Goal: Task Accomplishment & Management: Use online tool/utility

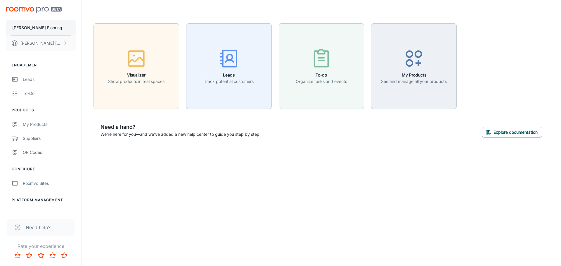
click at [39, 30] on p "[PERSON_NAME] Flooring" at bounding box center [37, 28] width 50 height 6
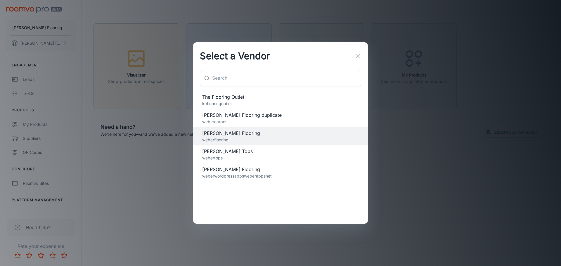
click at [255, 156] on p "webertops" at bounding box center [280, 158] width 157 height 6
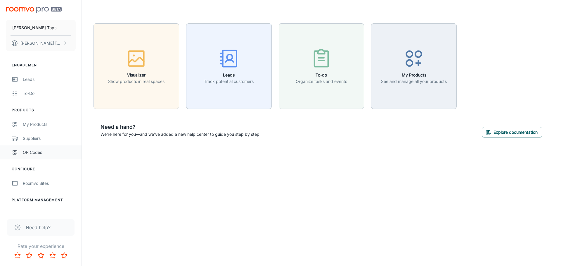
click at [30, 153] on div "QR Codes" at bounding box center [49, 152] width 53 height 6
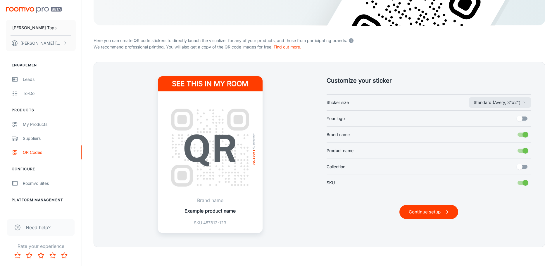
scroll to position [117, 0]
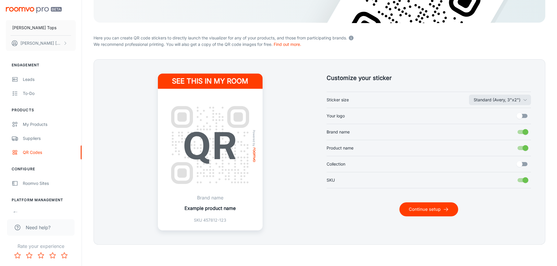
click at [411, 205] on button "Continue setup" at bounding box center [428, 210] width 59 height 14
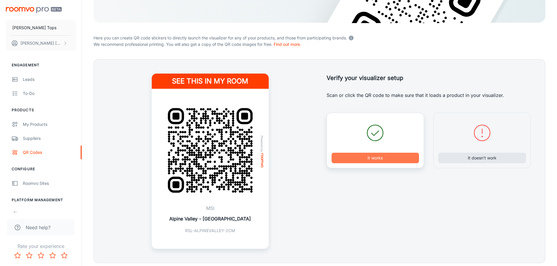
click at [407, 159] on button "It works" at bounding box center [375, 158] width 88 height 11
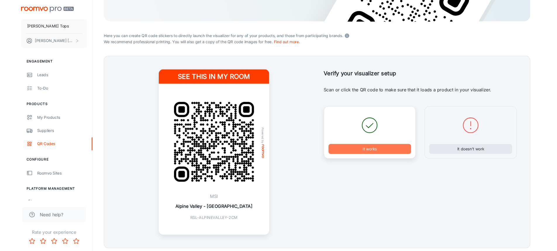
scroll to position [0, 0]
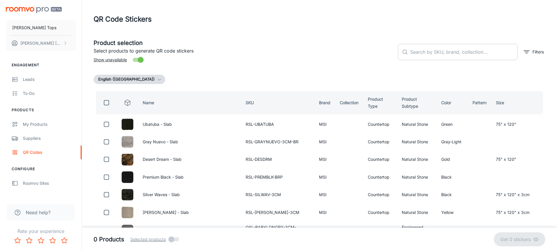
click at [429, 57] on input "text" at bounding box center [463, 52] width 107 height 16
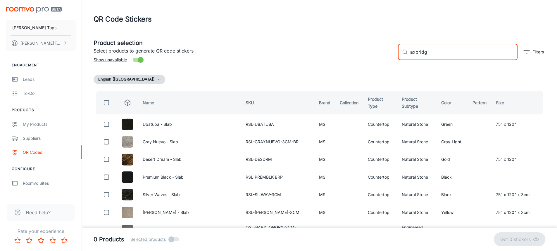
type input "axbridge"
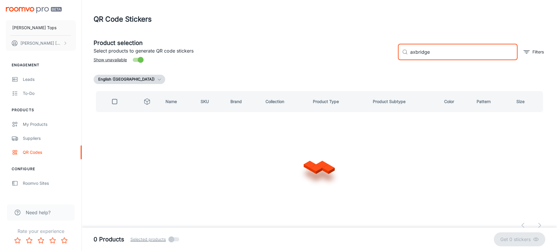
checkbox input "true"
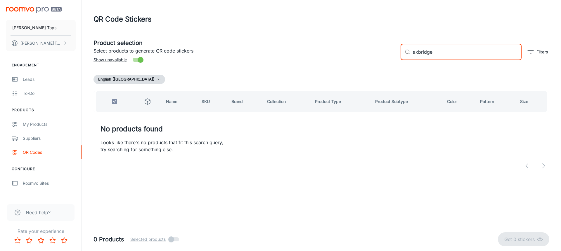
drag, startPoint x: 448, startPoint y: 53, endPoint x: 313, endPoint y: 55, distance: 134.8
click at [313, 55] on div "Product selection Select products to generate QR code stickers Show unavailable…" at bounding box center [319, 50] width 461 height 32
type input "calcatta"
click at [122, 61] on span "Show unavailable" at bounding box center [110, 60] width 33 height 6
click at [124, 61] on input "Show unavailable" at bounding box center [140, 59] width 33 height 11
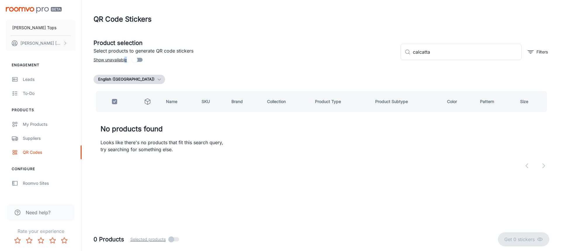
click at [126, 59] on span "Show unavailable" at bounding box center [110, 60] width 33 height 6
click at [138, 59] on input "Show unavailable" at bounding box center [134, 59] width 33 height 11
checkbox input "true"
click at [396, 75] on div "English (United States)" at bounding box center [322, 79] width 456 height 9
click at [30, 157] on link "QR Codes" at bounding box center [41, 153] width 82 height 14
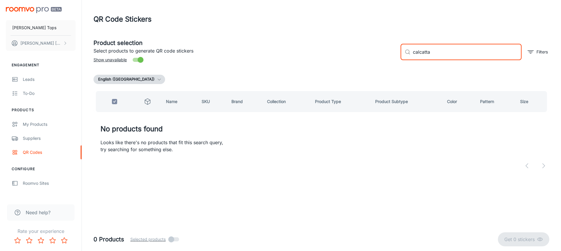
click at [461, 51] on input "calcatta" at bounding box center [467, 52] width 109 height 16
drag, startPoint x: 460, startPoint y: 52, endPoint x: 408, endPoint y: 48, distance: 51.9
click at [408, 48] on div "​ calcatta ​" at bounding box center [461, 52] width 121 height 16
checkbox input "false"
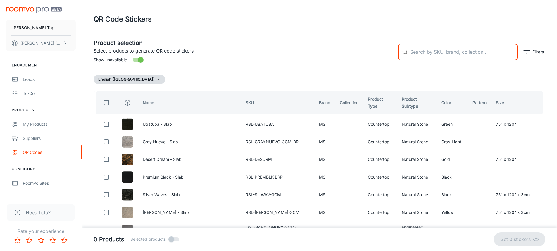
click at [439, 49] on input "text" at bounding box center [463, 52] width 107 height 16
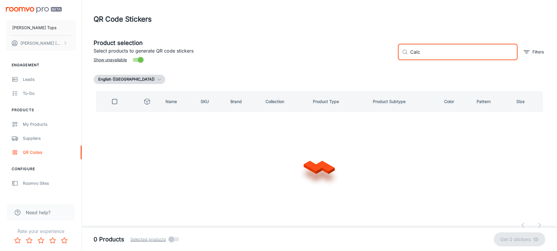
type input "Calca"
checkbox input "true"
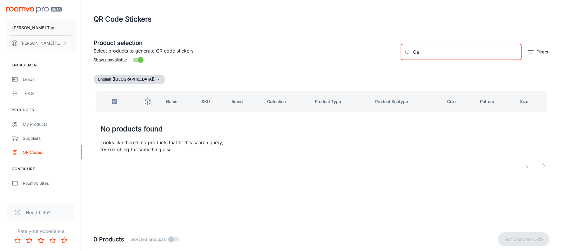
type input "C"
checkbox input "false"
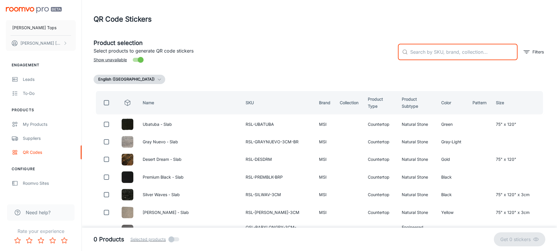
click at [148, 103] on th "Name" at bounding box center [189, 102] width 103 height 23
click at [526, 54] on icon "filter" at bounding box center [526, 52] width 7 height 7
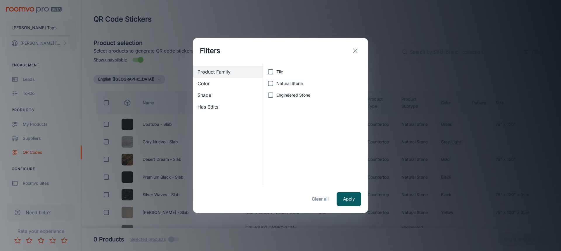
click at [358, 49] on icon "exit" at bounding box center [355, 50] width 7 height 7
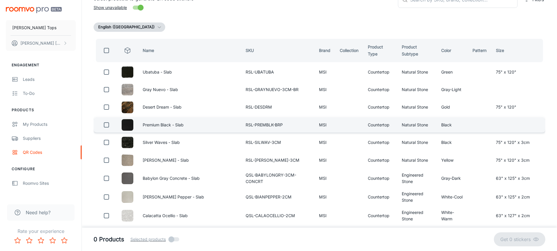
scroll to position [58, 0]
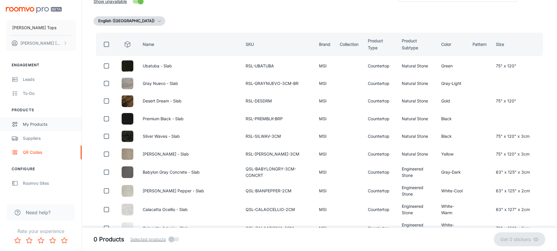
click at [33, 124] on div "My Products" at bounding box center [49, 124] width 53 height 6
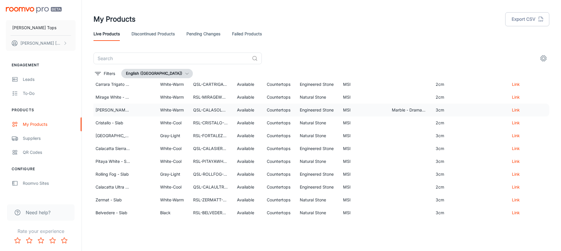
scroll to position [0, 30]
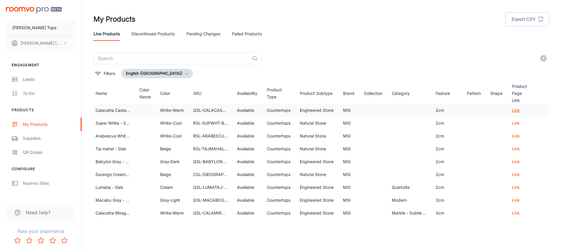
click at [512, 109] on link "Link" at bounding box center [516, 110] width 8 height 5
click at [214, 59] on input "text" at bounding box center [172, 59] width 156 height 12
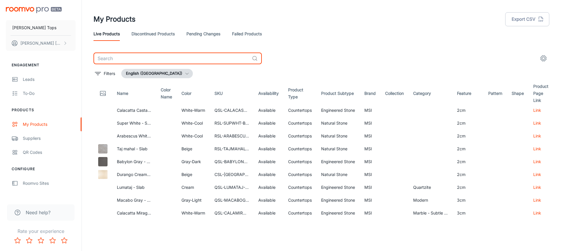
scroll to position [0, 0]
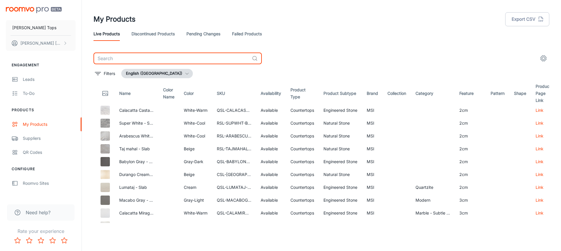
click at [191, 58] on input "text" at bounding box center [172, 59] width 156 height 12
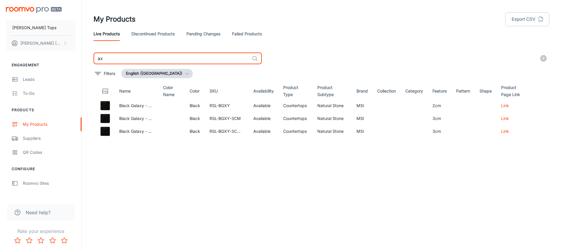
type input "a"
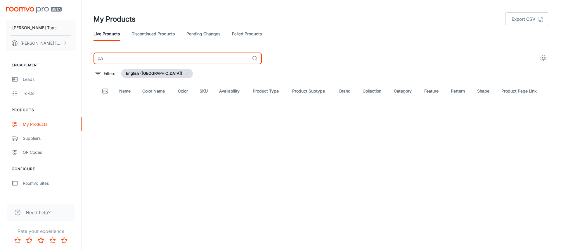
type input "c"
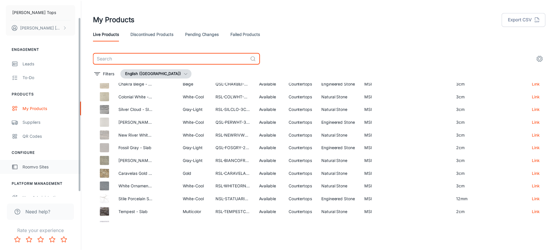
scroll to position [24, 0]
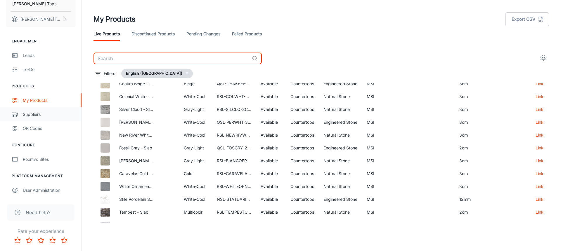
click at [36, 117] on div "Suppliers" at bounding box center [49, 114] width 53 height 6
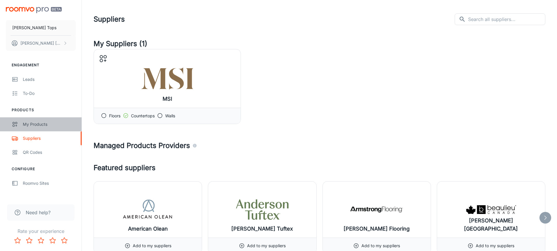
click at [28, 123] on div "My Products" at bounding box center [49, 124] width 53 height 6
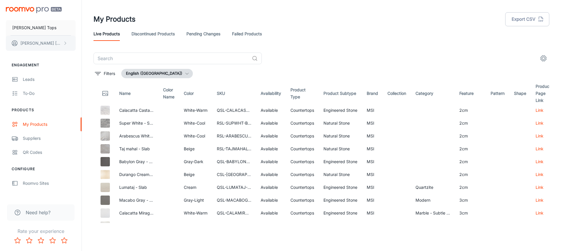
click at [56, 43] on button "Tristan DeSpain" at bounding box center [41, 43] width 70 height 15
click at [49, 29] on div at bounding box center [280, 125] width 561 height 251
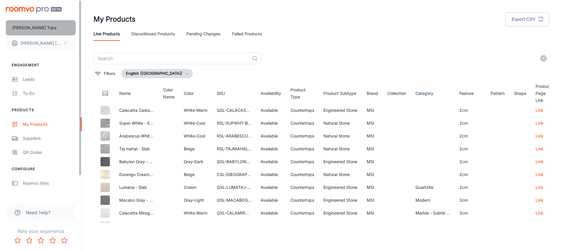
click at [17, 26] on p "Weber Tops" at bounding box center [34, 28] width 44 height 6
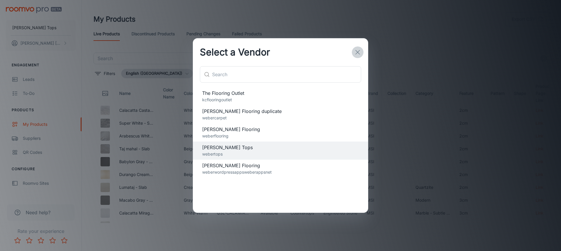
click at [358, 51] on icon "button" at bounding box center [357, 52] width 7 height 7
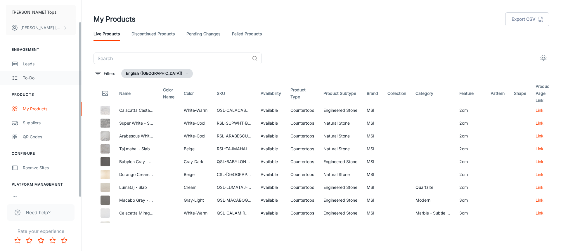
scroll to position [24, 0]
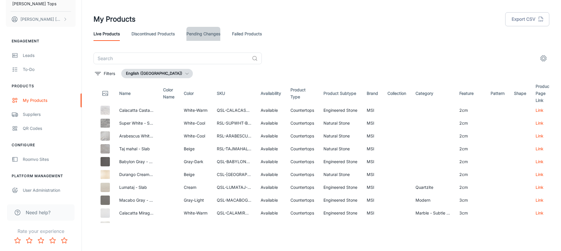
click at [208, 33] on link "Pending Changes" at bounding box center [203, 34] width 34 height 14
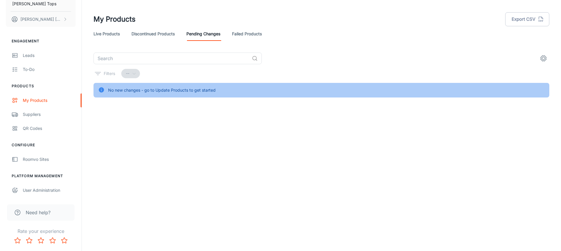
click at [240, 32] on link "Failed Products" at bounding box center [247, 34] width 30 height 14
click at [140, 31] on link "Discontinued Products" at bounding box center [153, 34] width 43 height 14
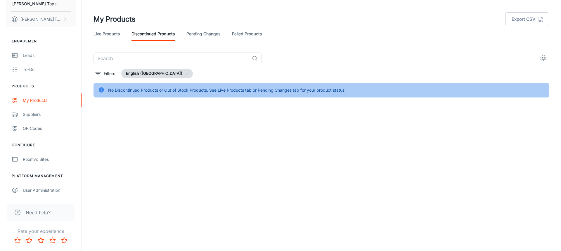
click at [96, 31] on link "Live Products" at bounding box center [107, 34] width 26 height 14
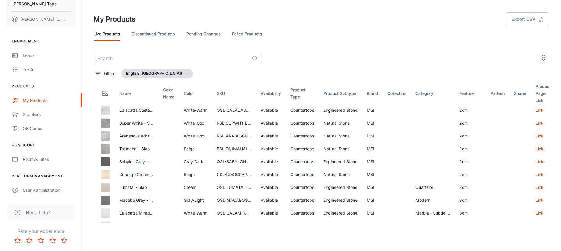
click at [543, 61] on icon "settings" at bounding box center [544, 59] width 6 height 6
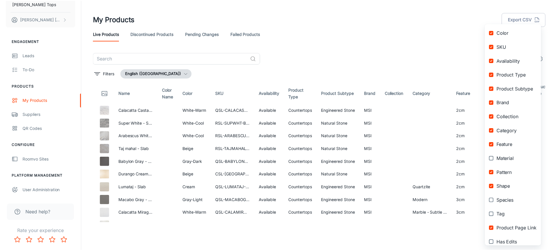
scroll to position [71, 0]
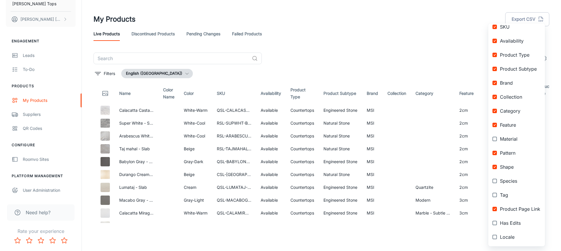
click at [158, 59] on div at bounding box center [280, 125] width 561 height 251
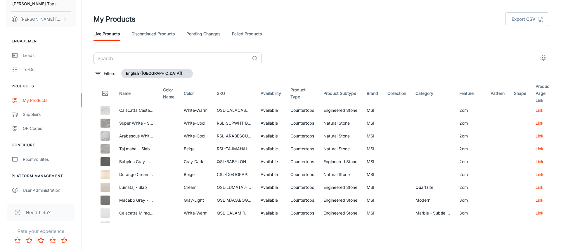
click at [147, 56] on input "text" at bounding box center [172, 59] width 156 height 12
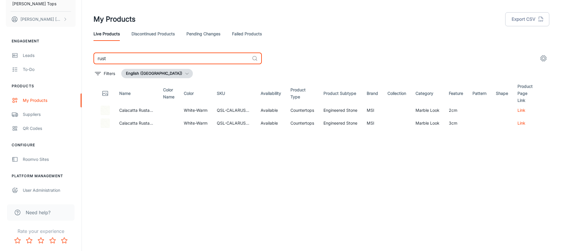
type input "rust"
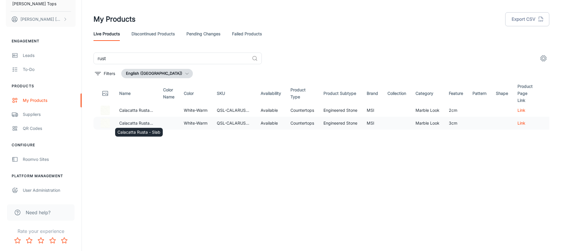
click at [138, 122] on p "Calacatta Rusta - Slab" at bounding box center [136, 123] width 34 height 6
click at [91, 123] on div "rust ​ Filters English (United States) Name Color Name Color SKU Availability P…" at bounding box center [322, 138] width 470 height 171
click at [164, 129] on td at bounding box center [168, 123] width 21 height 13
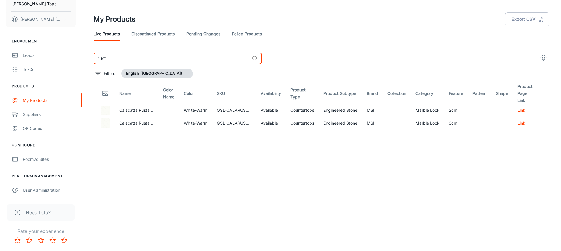
drag, startPoint x: 120, startPoint y: 64, endPoint x: 92, endPoint y: 57, distance: 29.5
click at [92, 57] on div "rust ​ Filters English (United States) Name Color Name Color SKU Availability P…" at bounding box center [322, 138] width 470 height 171
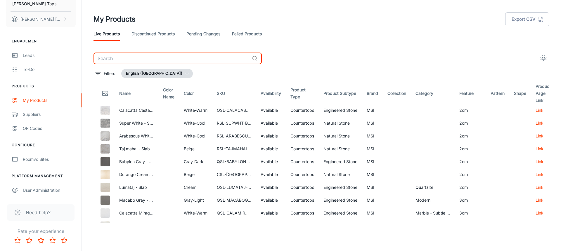
click at [182, 63] on input "text" at bounding box center [172, 59] width 156 height 12
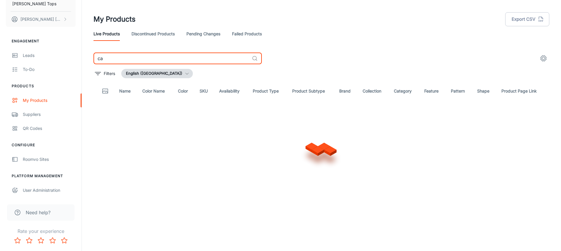
type input "c"
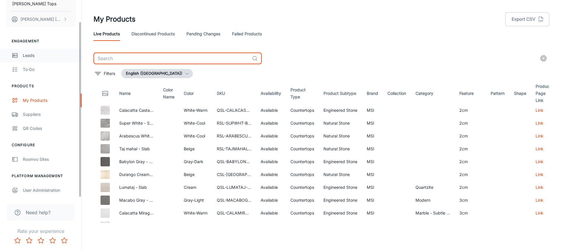
drag, startPoint x: 161, startPoint y: 56, endPoint x: 52, endPoint y: 49, distance: 109.3
click at [52, 49] on div "Weber Tops Tristan DeSpain Engagement Leads To-do Products My Products Supplier…" at bounding box center [280, 123] width 561 height 247
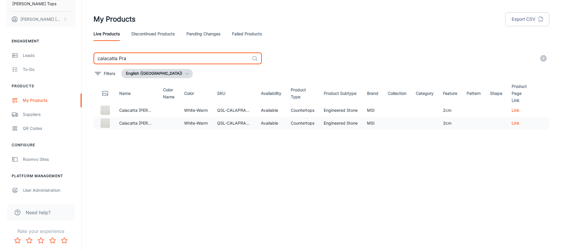
type input "calacatta Pra"
click at [166, 123] on td at bounding box center [168, 123] width 21 height 13
click at [101, 122] on img at bounding box center [105, 123] width 9 height 9
click at [39, 127] on div "QR Codes" at bounding box center [49, 128] width 53 height 6
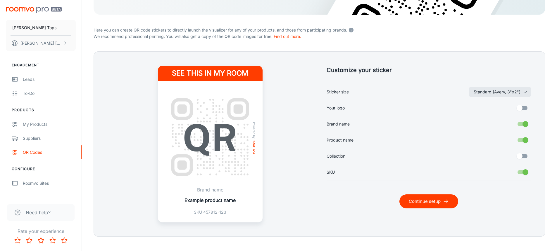
scroll to position [134, 0]
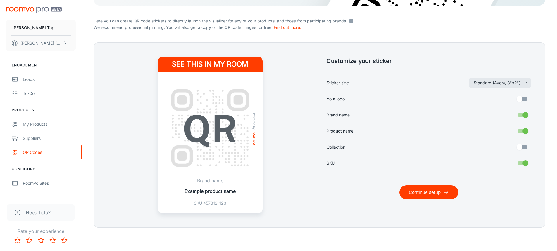
click at [437, 193] on button "Continue setup" at bounding box center [428, 193] width 59 height 14
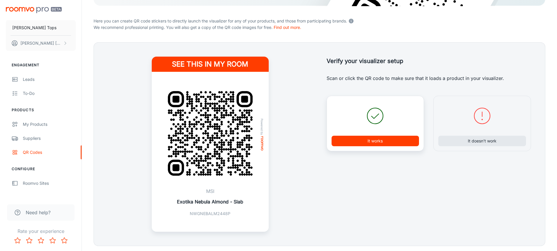
click at [361, 142] on button "It works" at bounding box center [375, 141] width 88 height 11
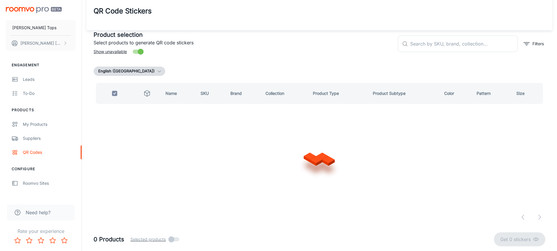
checkbox input "false"
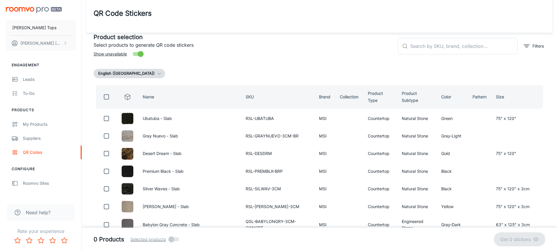
scroll to position [0, 0]
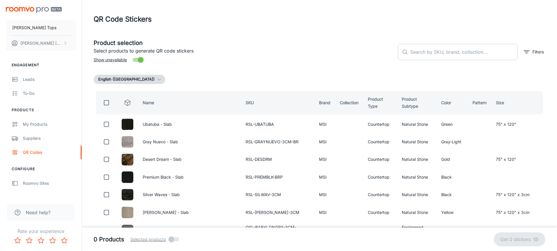
click at [438, 49] on input "text" at bounding box center [463, 52] width 107 height 16
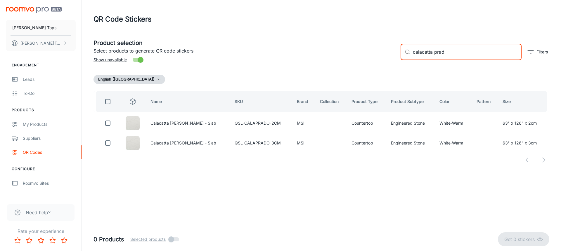
type input "calacatta prad"
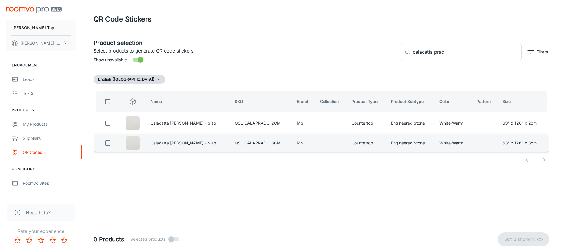
click at [136, 144] on img at bounding box center [133, 143] width 14 height 14
click at [109, 144] on input "checkbox" at bounding box center [108, 143] width 12 height 12
checkbox input "true"
click at [443, 51] on input "calacatta prad" at bounding box center [467, 52] width 109 height 16
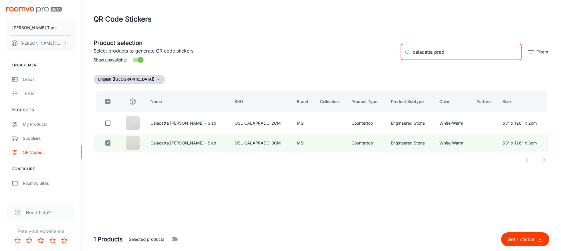
click at [443, 52] on input "calacatta prad" at bounding box center [467, 52] width 109 height 16
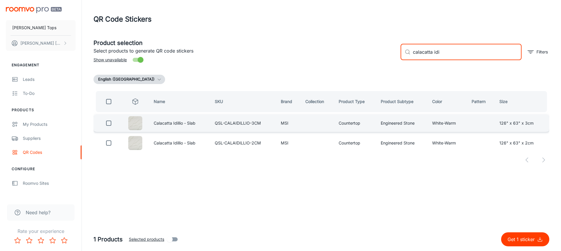
type input "calacatta idi"
click at [108, 127] on input "checkbox" at bounding box center [109, 124] width 12 height 12
checkbox input "true"
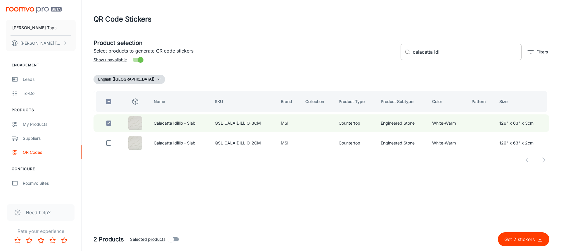
click at [451, 52] on input "calacatta idi" at bounding box center [467, 52] width 109 height 16
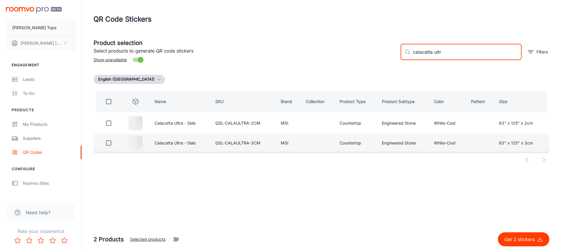
type input "calacatta ultr"
click at [110, 142] on input "checkbox" at bounding box center [109, 143] width 12 height 12
checkbox input "true"
drag, startPoint x: 470, startPoint y: 57, endPoint x: 436, endPoint y: 55, distance: 34.6
click at [436, 55] on input "calacatta ultr" at bounding box center [467, 52] width 109 height 16
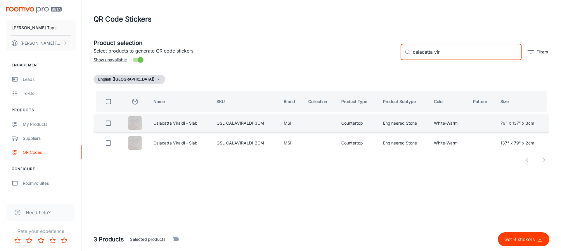
type input "calacatta vir"
click at [108, 123] on input "checkbox" at bounding box center [109, 124] width 12 height 12
checkbox input "true"
click at [445, 53] on input "calacatta vir" at bounding box center [467, 52] width 109 height 16
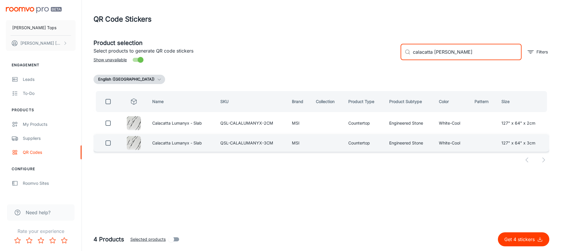
type input "calacatta luman"
click at [108, 142] on input "checkbox" at bounding box center [108, 143] width 12 height 12
checkbox input "true"
click at [442, 54] on input "calacatta luman" at bounding box center [467, 52] width 109 height 16
click at [440, 52] on input "calacatta luman" at bounding box center [467, 52] width 109 height 16
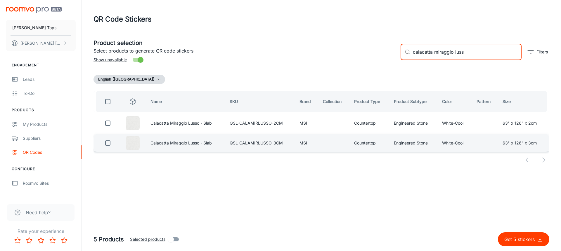
type input "calacatta miraggio luss"
click at [108, 141] on input "checkbox" at bounding box center [108, 143] width 12 height 12
checkbox input "true"
click at [441, 54] on input "calacatta miraggio luss" at bounding box center [467, 52] width 109 height 16
drag, startPoint x: 441, startPoint y: 54, endPoint x: 468, endPoint y: 53, distance: 26.9
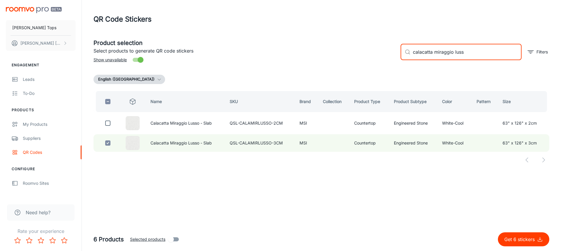
click at [468, 53] on input "calacatta miraggio luss" at bounding box center [467, 52] width 109 height 16
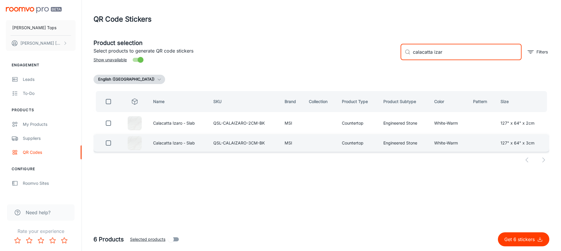
type input "calacatta izar"
click at [111, 141] on input "checkbox" at bounding box center [109, 143] width 12 height 12
checkbox input "true"
click at [439, 51] on input "calacatta izar" at bounding box center [467, 52] width 109 height 16
click at [437, 50] on input "calacatta izar" at bounding box center [467, 52] width 109 height 16
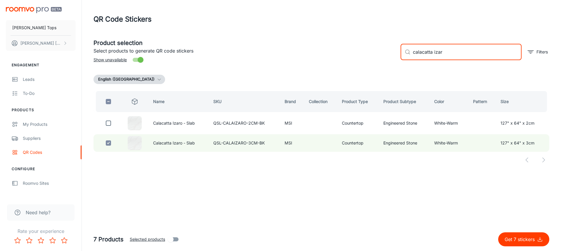
click at [438, 51] on input "calacatta izar" at bounding box center [467, 52] width 109 height 16
type input "calacatta abe"
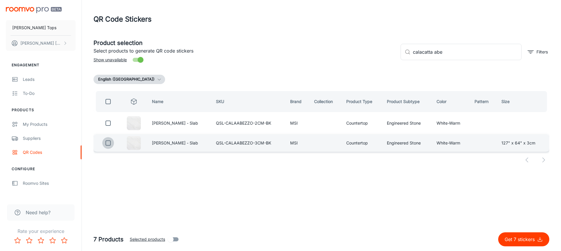
click at [110, 142] on input "checkbox" at bounding box center [108, 143] width 12 height 12
checkbox input "true"
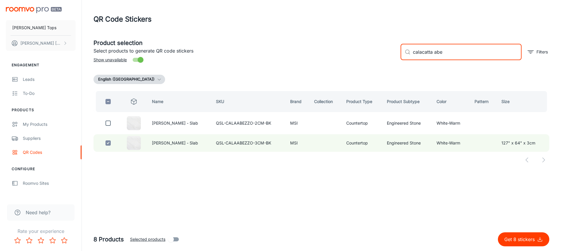
click at [482, 55] on input "calacatta abe" at bounding box center [467, 52] width 109 height 16
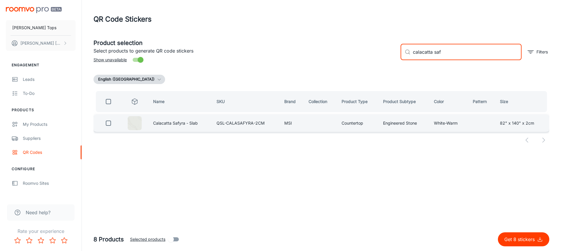
type input "calacatta saf"
click at [107, 124] on input "checkbox" at bounding box center [109, 124] width 12 height 12
checkbox input "true"
click at [449, 54] on input "calacatta saf" at bounding box center [467, 52] width 109 height 16
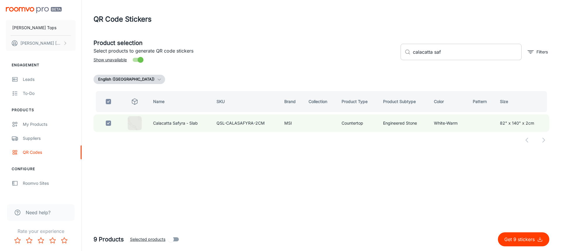
click at [449, 54] on input "calacatta saf" at bounding box center [467, 52] width 109 height 16
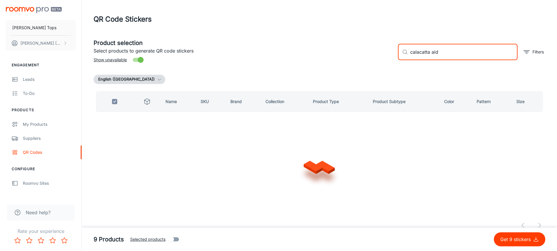
type input "calacatta aida"
checkbox input "true"
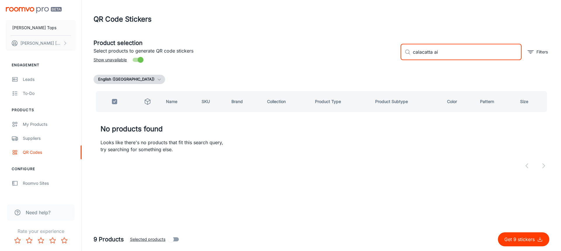
type input "calacatta a"
checkbox input "false"
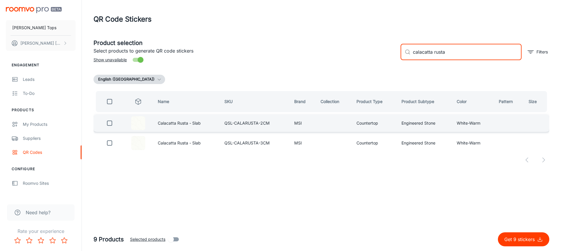
type input "calacatta rusta"
click at [108, 122] on input "checkbox" at bounding box center [110, 124] width 12 height 12
checkbox input "true"
drag, startPoint x: 453, startPoint y: 49, endPoint x: 410, endPoint y: 51, distance: 43.1
click at [410, 51] on div "​ calacatta rusta ​" at bounding box center [461, 52] width 121 height 16
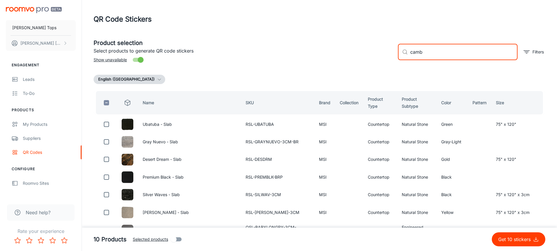
type input "cambr"
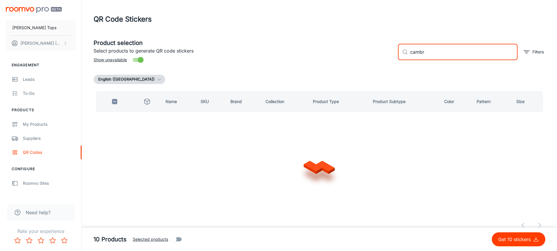
checkbox input "true"
type input "c"
checkbox input "false"
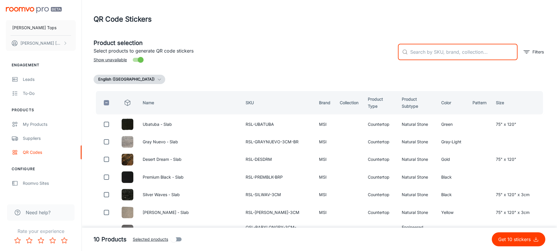
click at [433, 50] on input "text" at bounding box center [463, 52] width 107 height 16
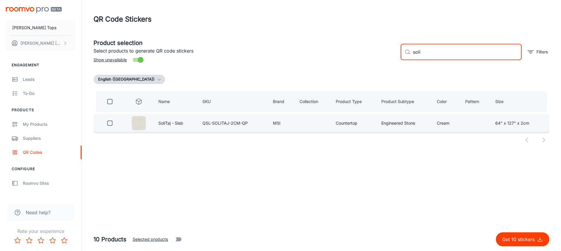
type input "soli"
click at [111, 123] on input "checkbox" at bounding box center [110, 124] width 12 height 12
checkbox input "true"
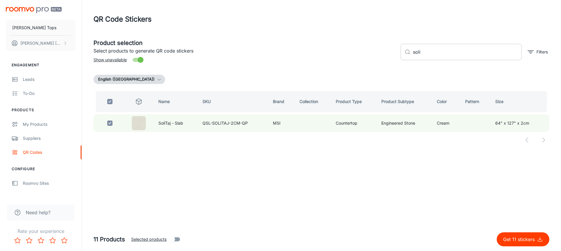
click at [438, 56] on input "soli" at bounding box center [467, 52] width 109 height 16
type input "carrara"
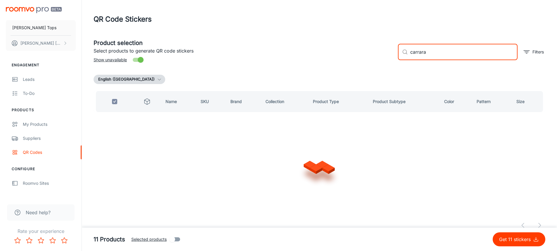
checkbox input "false"
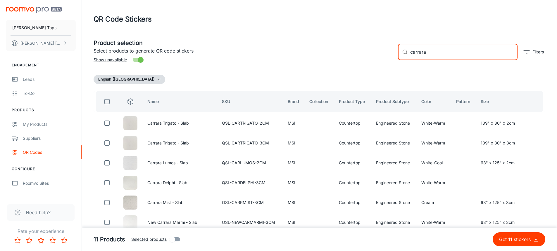
type input "carrara"
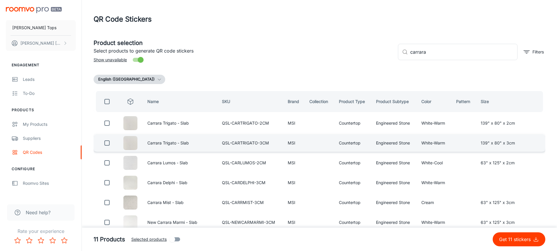
click at [107, 144] on input "checkbox" at bounding box center [107, 143] width 12 height 12
checkbox input "true"
click at [462, 58] on input "carrara" at bounding box center [463, 52] width 107 height 16
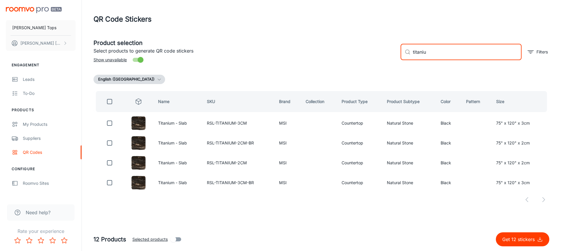
drag, startPoint x: 448, startPoint y: 52, endPoint x: 402, endPoint y: 50, distance: 46.3
click at [402, 50] on div "​ titaniu ​" at bounding box center [461, 52] width 121 height 16
type input "hermit"
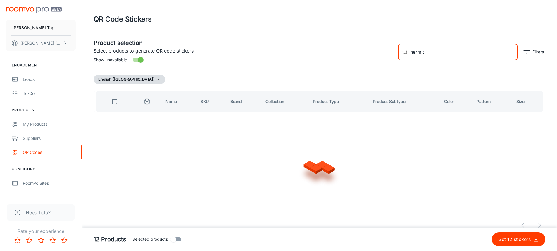
checkbox input "true"
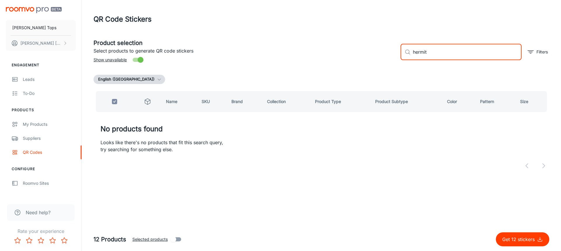
click at [423, 49] on input "hermit" at bounding box center [467, 52] width 109 height 16
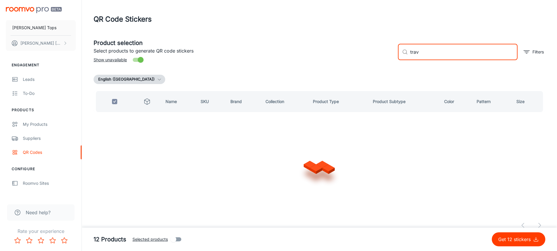
type input "trave"
checkbox input "false"
type input "travella"
checkbox input "true"
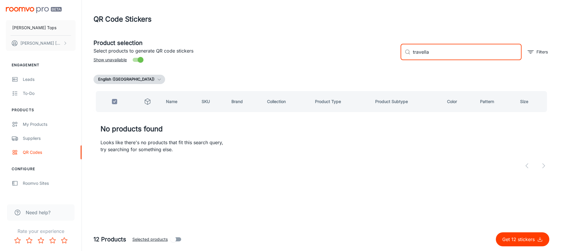
click at [444, 53] on input "travella" at bounding box center [467, 52] width 109 height 16
click at [416, 51] on input "whiten" at bounding box center [467, 52] width 109 height 16
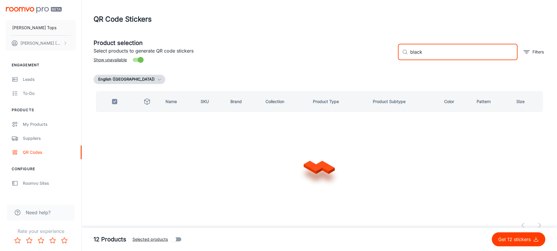
type input "black"
checkbox input "false"
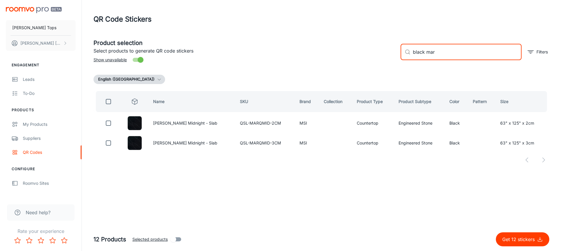
drag, startPoint x: 442, startPoint y: 53, endPoint x: 410, endPoint y: 45, distance: 33.5
click at [410, 45] on div "​ black mar ​" at bounding box center [461, 52] width 121 height 16
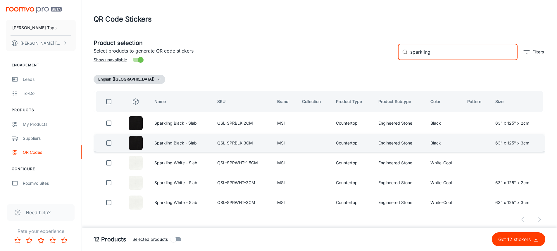
type input "sparkling"
click at [108, 142] on input "checkbox" at bounding box center [109, 143] width 12 height 12
checkbox input "true"
drag, startPoint x: 452, startPoint y: 54, endPoint x: 399, endPoint y: 53, distance: 52.9
click at [399, 53] on div "​ sparkling ​" at bounding box center [458, 52] width 120 height 16
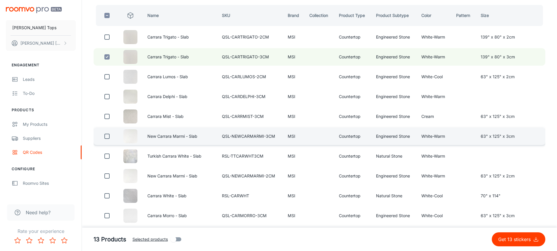
scroll to position [88, 0]
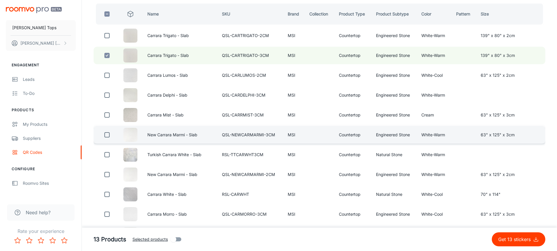
type input "carrara"
click at [108, 135] on input "checkbox" at bounding box center [107, 135] width 12 height 12
click at [108, 136] on input "checkbox" at bounding box center [107, 135] width 12 height 12
checkbox input "false"
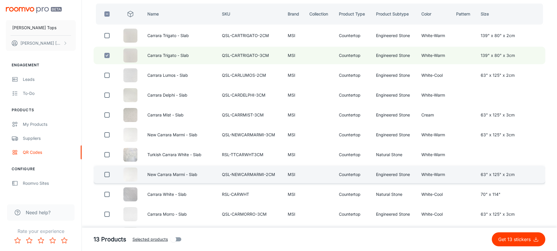
click at [105, 177] on input "checkbox" at bounding box center [107, 175] width 12 height 12
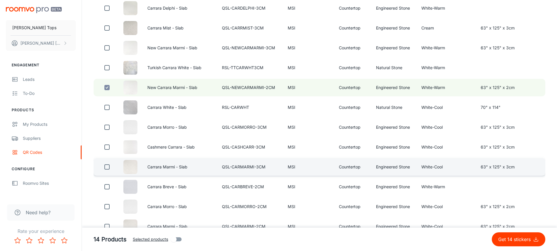
scroll to position [175, 0]
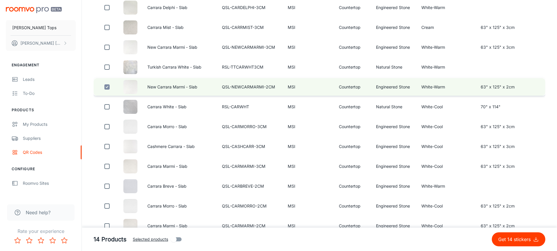
click at [106, 88] on input "checkbox" at bounding box center [107, 87] width 12 height 12
checkbox input "false"
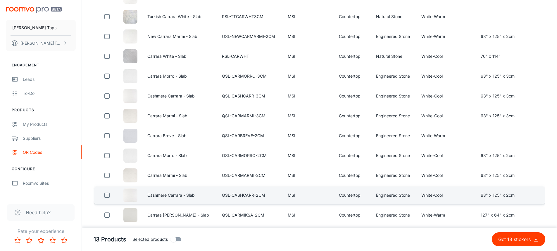
scroll to position [234, 0]
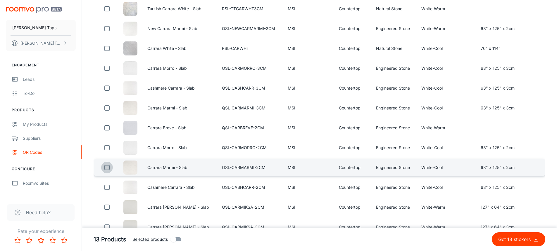
click at [108, 168] on input "checkbox" at bounding box center [107, 168] width 12 height 12
checkbox input "true"
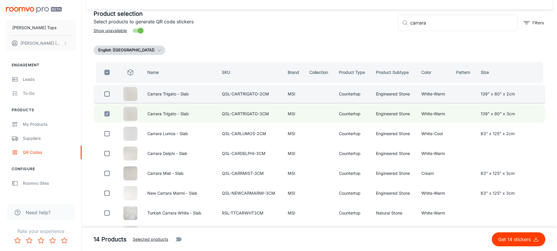
scroll to position [0, 0]
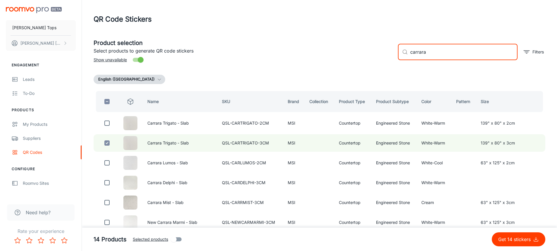
drag, startPoint x: 434, startPoint y: 56, endPoint x: 397, endPoint y: 54, distance: 37.2
click at [397, 50] on div "​ carrara ​ Filters" at bounding box center [469, 50] width 152 height 32
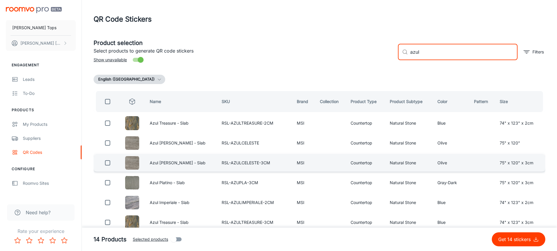
type input "azul"
click at [109, 163] on input "checkbox" at bounding box center [108, 163] width 12 height 12
checkbox input "true"
drag, startPoint x: 452, startPoint y: 55, endPoint x: 398, endPoint y: 55, distance: 53.5
click at [398, 54] on div "​ azul ​" at bounding box center [458, 52] width 120 height 16
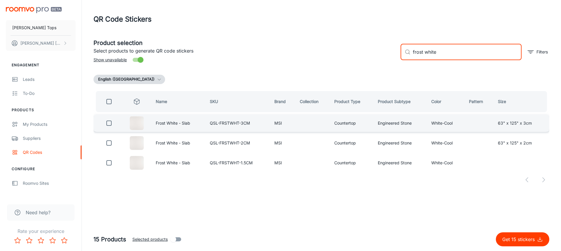
type input "frost white"
click at [110, 125] on input "checkbox" at bounding box center [109, 124] width 12 height 12
checkbox input "true"
drag, startPoint x: 441, startPoint y: 51, endPoint x: 403, endPoint y: 53, distance: 37.7
click at [403, 53] on div "​ frost white ​" at bounding box center [461, 52] width 121 height 16
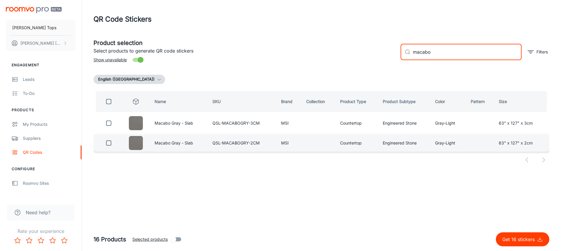
type input "macabo"
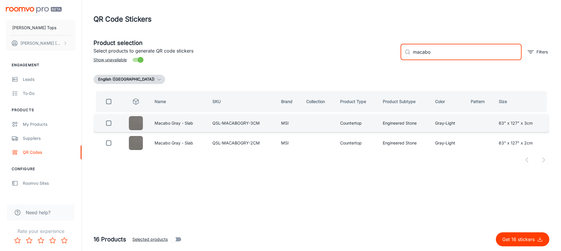
click at [106, 124] on input "checkbox" at bounding box center [109, 124] width 12 height 12
checkbox input "true"
drag, startPoint x: 427, startPoint y: 55, endPoint x: 405, endPoint y: 59, distance: 22.6
click at [405, 56] on div "​ macabo ​" at bounding box center [461, 52] width 121 height 16
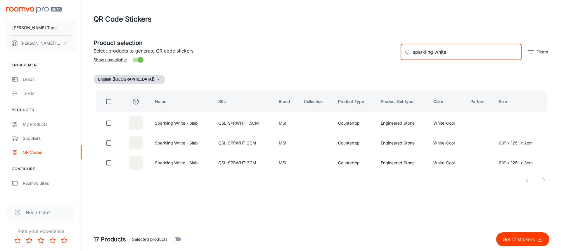
type input "sparkling white"
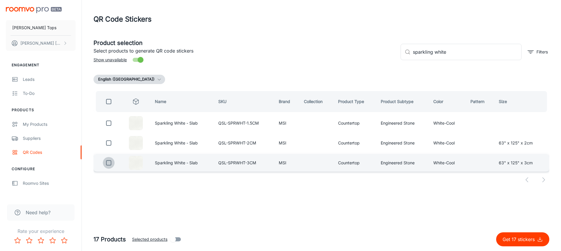
click at [111, 162] on input "checkbox" at bounding box center [109, 163] width 12 height 12
checkbox input "true"
drag, startPoint x: 467, startPoint y: 55, endPoint x: 406, endPoint y: 51, distance: 60.3
click at [406, 51] on div "​ sparkling white ​" at bounding box center [461, 52] width 121 height 16
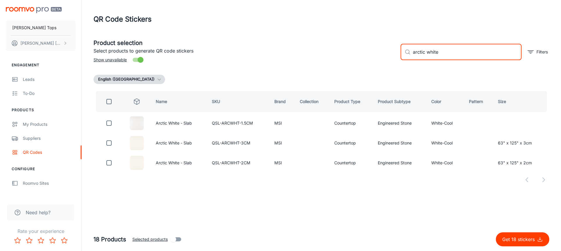
type input "arctic white"
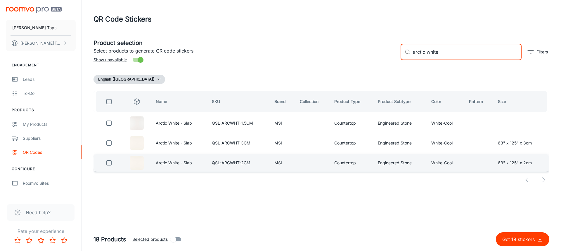
click at [109, 162] on input "checkbox" at bounding box center [109, 163] width 12 height 12
checkbox input "true"
drag, startPoint x: 447, startPoint y: 53, endPoint x: 379, endPoint y: 65, distance: 69.3
click at [393, 51] on div "Product selection Select products to generate QR code stickers Show unavailable…" at bounding box center [319, 50] width 461 height 32
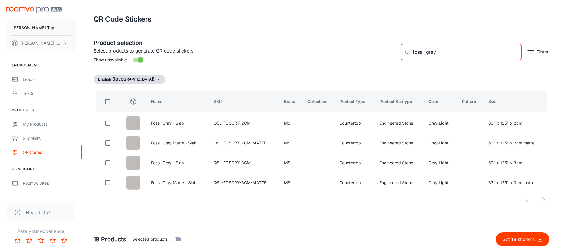
type input "fossil gray"
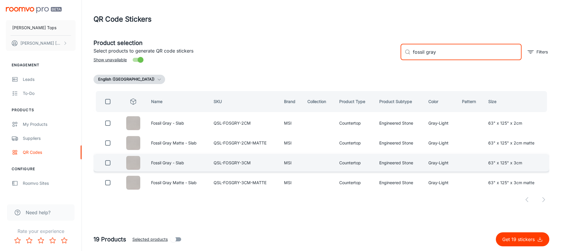
click at [107, 163] on input "checkbox" at bounding box center [108, 163] width 12 height 12
checkbox input "true"
drag, startPoint x: 428, startPoint y: 52, endPoint x: 403, endPoint y: 50, distance: 24.9
click at [403, 50] on div "​ fossil gray ​" at bounding box center [461, 52] width 121 height 16
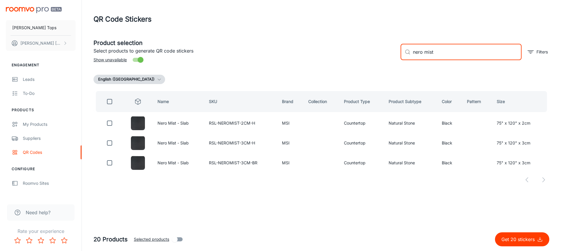
type input "nero mist"
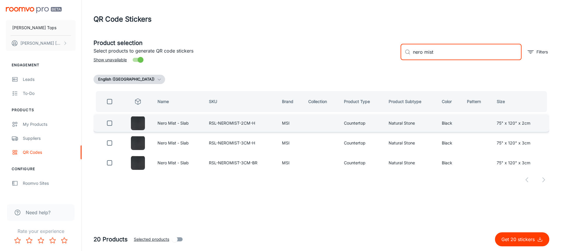
click at [111, 122] on input "checkbox" at bounding box center [110, 124] width 12 height 12
checkbox input "true"
drag, startPoint x: 435, startPoint y: 55, endPoint x: 408, endPoint y: 53, distance: 27.0
click at [408, 53] on div "​ nero mist ​" at bounding box center [461, 52] width 121 height 16
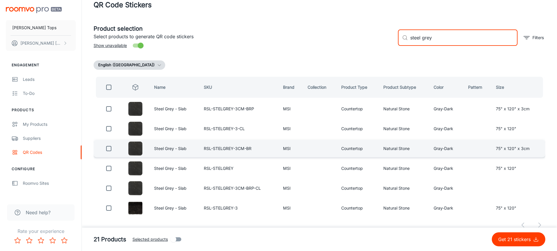
scroll to position [22, 0]
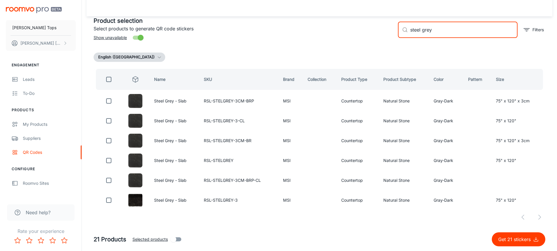
type input "steel grey"
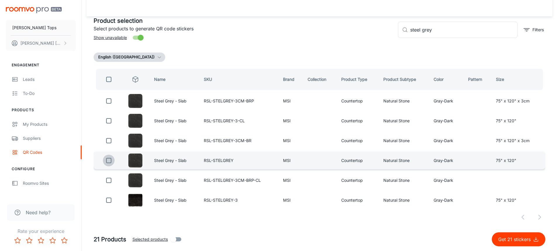
click at [110, 161] on input "checkbox" at bounding box center [109, 161] width 12 height 12
checkbox input "true"
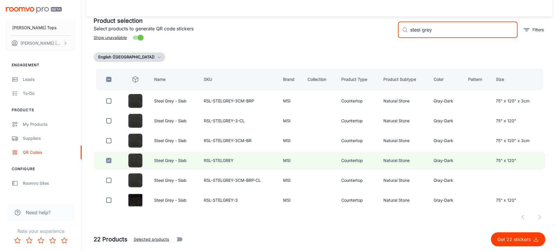
drag, startPoint x: 440, startPoint y: 30, endPoint x: 388, endPoint y: 33, distance: 52.4
click at [388, 27] on div "Product selection Select products to generate QR code stickers Show unavailable…" at bounding box center [317, 28] width 456 height 32
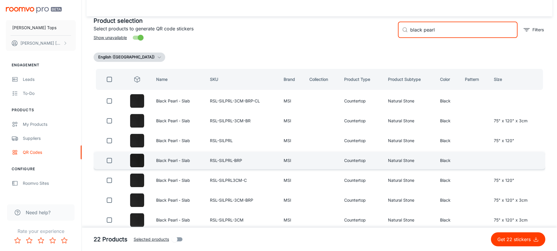
type input "black pearl"
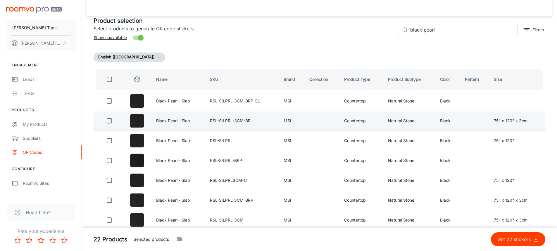
scroll to position [42, 0]
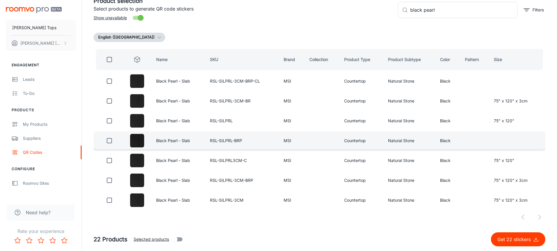
click at [108, 139] on input "checkbox" at bounding box center [109, 141] width 12 height 12
checkbox input "true"
drag, startPoint x: 439, startPoint y: 6, endPoint x: 405, endPoint y: 8, distance: 33.9
click at [405, 8] on div "​ black pearl ​" at bounding box center [458, 10] width 120 height 16
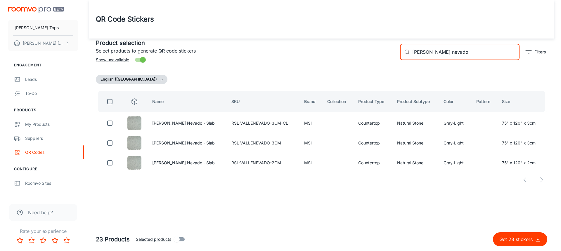
scroll to position [0, 0]
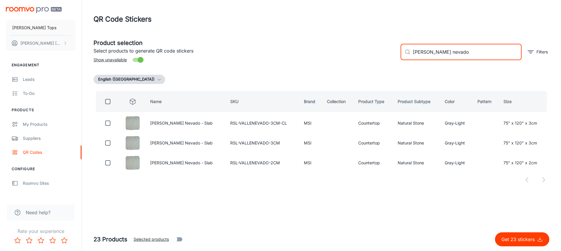
type input "valle nevado"
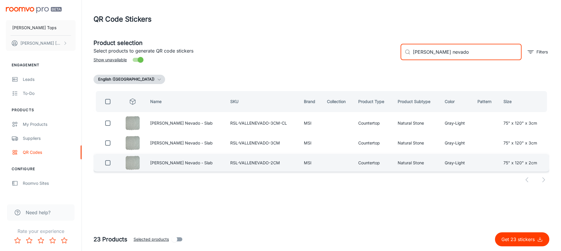
click at [112, 162] on input "checkbox" at bounding box center [108, 163] width 12 height 12
checkbox input "true"
drag, startPoint x: 450, startPoint y: 50, endPoint x: 406, endPoint y: 52, distance: 44.2
click at [405, 50] on div "​ valle nevado ​" at bounding box center [461, 52] width 121 height 16
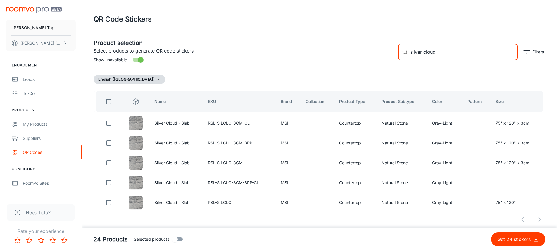
type input "silver cloud"
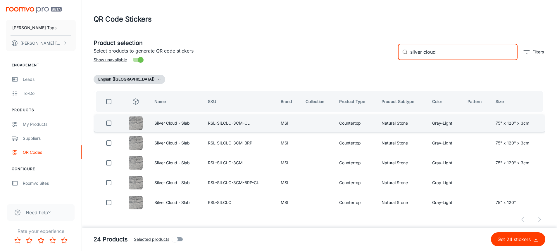
click at [110, 122] on input "checkbox" at bounding box center [109, 124] width 12 height 12
click at [530, 240] on p "Get 25 stickers" at bounding box center [515, 239] width 36 height 7
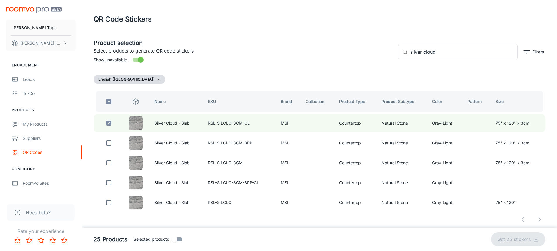
checkbox input "false"
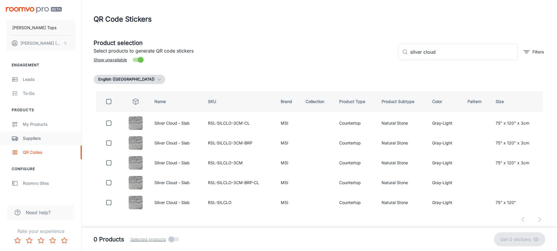
click at [32, 136] on div "Suppliers" at bounding box center [49, 138] width 53 height 6
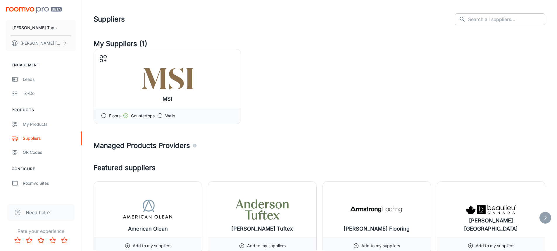
click at [491, 18] on input "text" at bounding box center [506, 19] width 77 height 12
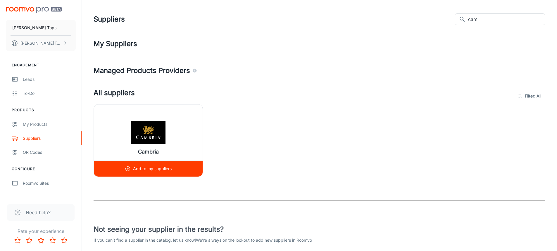
click at [130, 170] on icon at bounding box center [128, 169] width 6 height 6
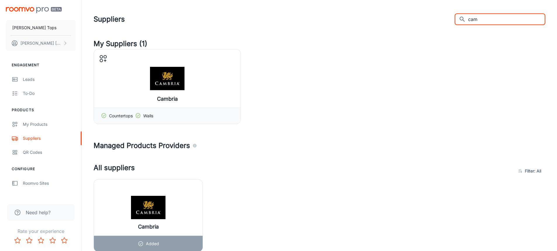
drag, startPoint x: 500, startPoint y: 20, endPoint x: 454, endPoint y: 19, distance: 45.9
click at [454, 19] on div "Suppliers ​ cam ​" at bounding box center [320, 19] width 452 height 15
type input "vikn"
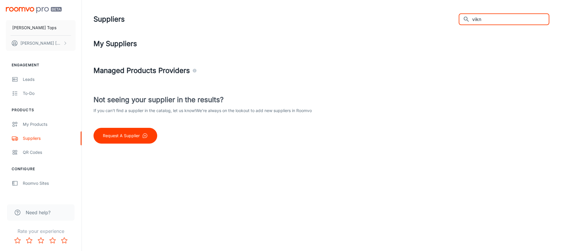
drag, startPoint x: 497, startPoint y: 19, endPoint x: 474, endPoint y: 23, distance: 22.8
click at [475, 23] on div "​ vikn ​" at bounding box center [504, 19] width 91 height 12
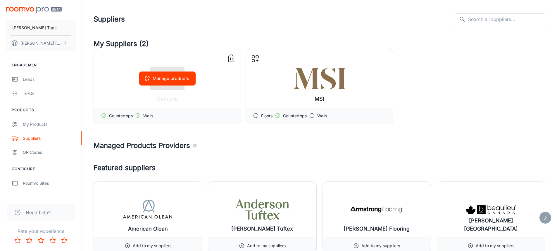
click at [140, 117] on icon at bounding box center [138, 116] width 6 height 6
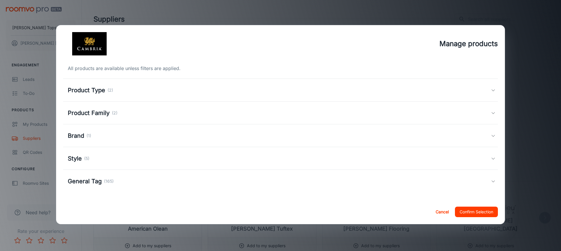
click at [182, 88] on div "Product Type (2)" at bounding box center [279, 90] width 423 height 9
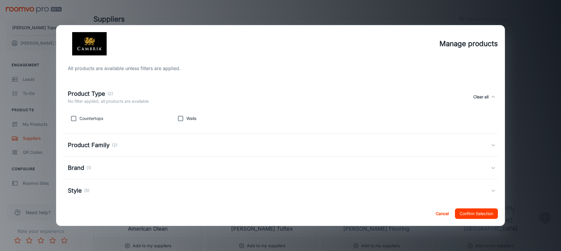
click at [74, 116] on input "checkbox" at bounding box center [74, 119] width 12 height 12
checkbox input "true"
click at [482, 214] on button "Confirm Selection" at bounding box center [476, 214] width 43 height 11
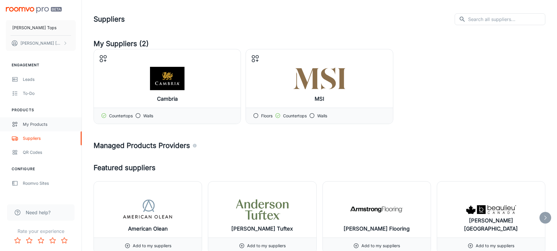
click at [37, 126] on div "My Products" at bounding box center [49, 124] width 53 height 6
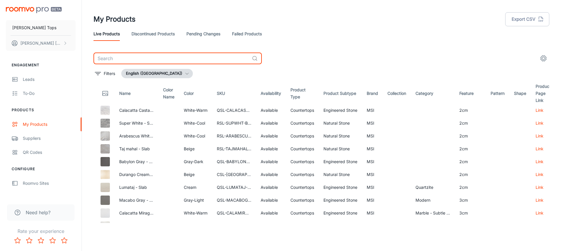
click at [172, 58] on input "text" at bounding box center [172, 59] width 156 height 12
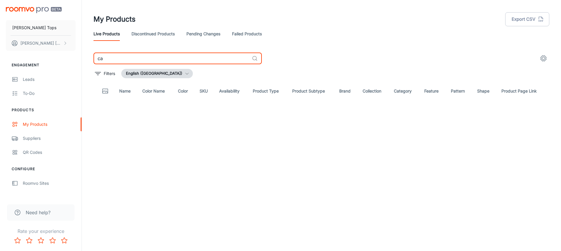
type input "c"
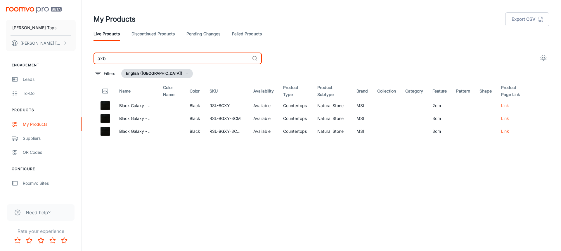
type input "axbr"
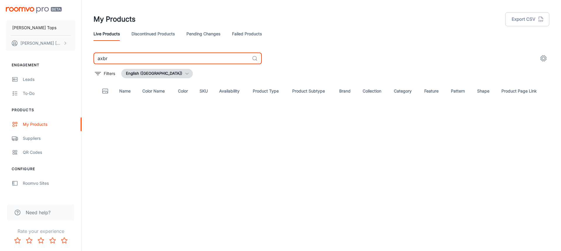
drag, startPoint x: 161, startPoint y: 56, endPoint x: 90, endPoint y: 53, distance: 71.1
click at [89, 52] on div "My Products Export CSV Live Products Discontinued Products Pending Changes Fail…" at bounding box center [322, 111] width 470 height 223
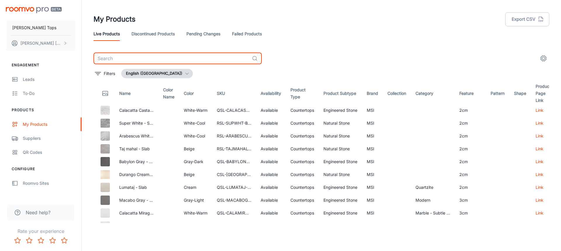
click at [213, 33] on link "Pending Changes" at bounding box center [203, 34] width 34 height 14
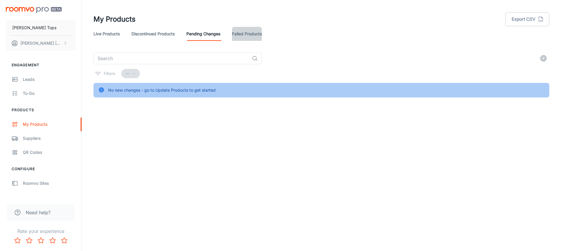
click at [246, 38] on link "Failed Products" at bounding box center [247, 34] width 30 height 14
click at [157, 37] on link "Discontinued Products" at bounding box center [153, 34] width 43 height 14
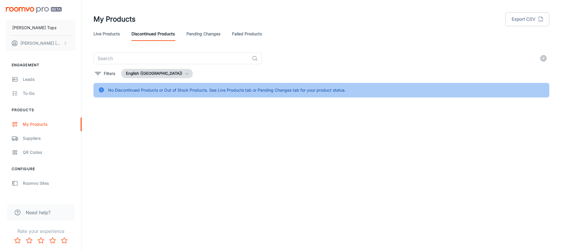
click at [118, 34] on link "Live Products" at bounding box center [107, 34] width 26 height 14
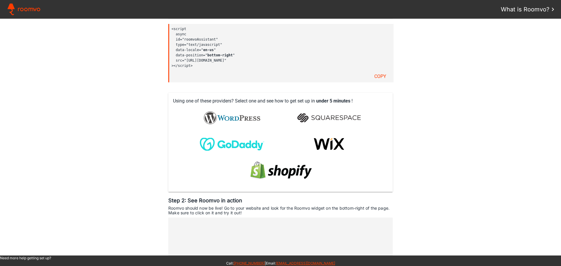
scroll to position [175, 0]
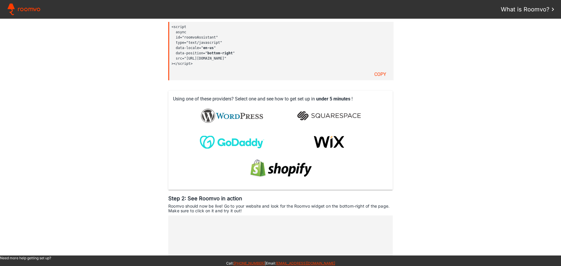
click at [242, 113] on img at bounding box center [232, 115] width 71 height 23
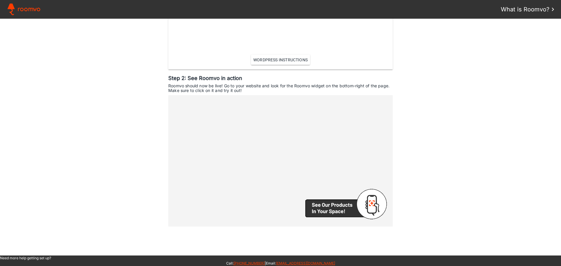
scroll to position [393, 0]
drag, startPoint x: 189, startPoint y: 86, endPoint x: 314, endPoint y: 91, distance: 125.5
click at [314, 91] on div "Roomvo should now be live! Go to your website and look for the Roomvo widget on…" at bounding box center [280, 87] width 224 height 9
click at [315, 91] on div "Roomvo should now be live! Go to your website and look for the Roomvo widget on…" at bounding box center [280, 87] width 224 height 9
drag, startPoint x: 315, startPoint y: 91, endPoint x: 137, endPoint y: 72, distance: 179.1
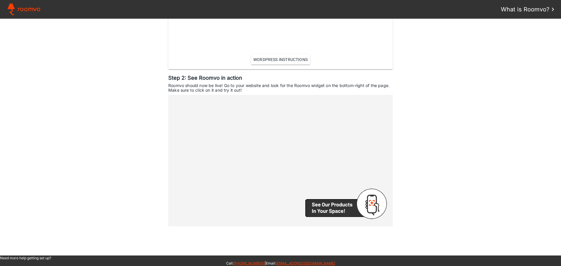
click at [137, 72] on assistant-instructions at bounding box center [280, 137] width 561 height 237
click at [136, 72] on assistant-instructions at bounding box center [280, 137] width 561 height 237
drag, startPoint x: 136, startPoint y: 72, endPoint x: 477, endPoint y: 123, distance: 344.8
click at [475, 123] on assistant-instructions at bounding box center [280, 137] width 561 height 237
click at [477, 123] on assistant-instructions at bounding box center [280, 137] width 561 height 237
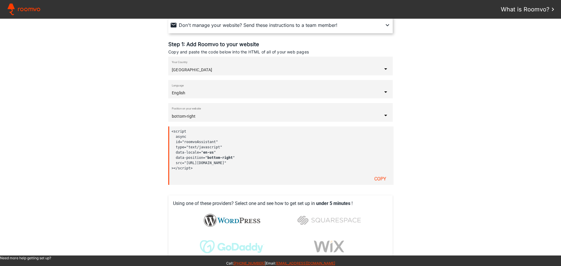
scroll to position [100, 0]
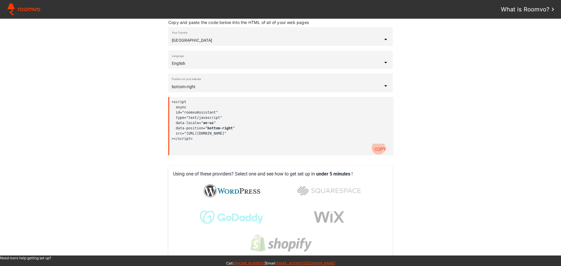
click at [0, 0] on slot "Copy" at bounding box center [0, 0] width 0 height 0
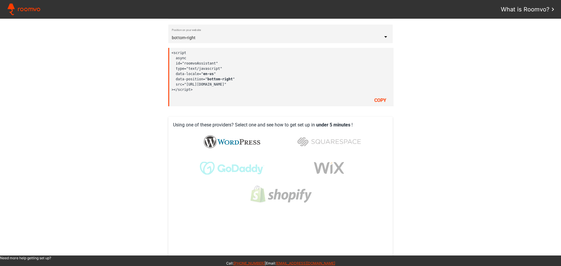
scroll to position [188, 0]
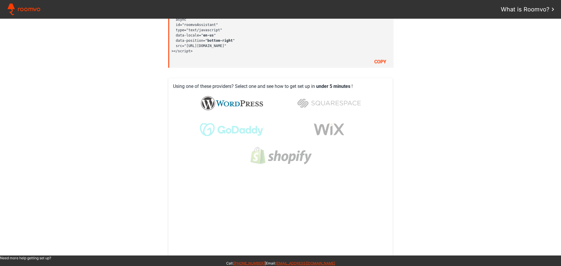
click at [228, 103] on img at bounding box center [232, 102] width 71 height 23
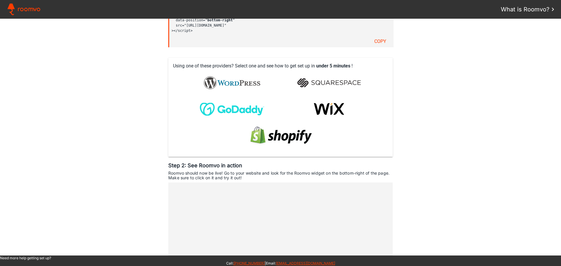
click at [230, 86] on img at bounding box center [232, 82] width 64 height 21
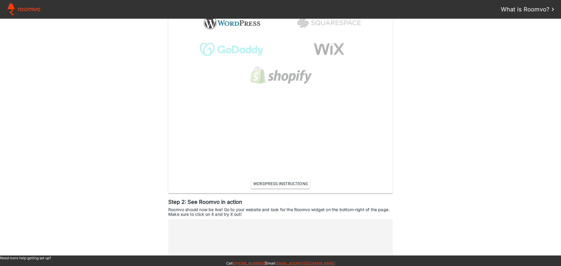
scroll to position [311, 0]
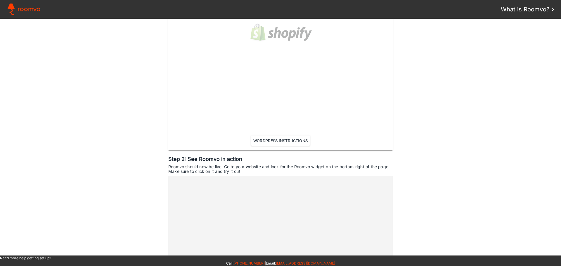
click at [0, 0] on slot "WordPress Instructions" at bounding box center [0, 0] width 0 height 0
